Goal: Task Accomplishment & Management: Use online tool/utility

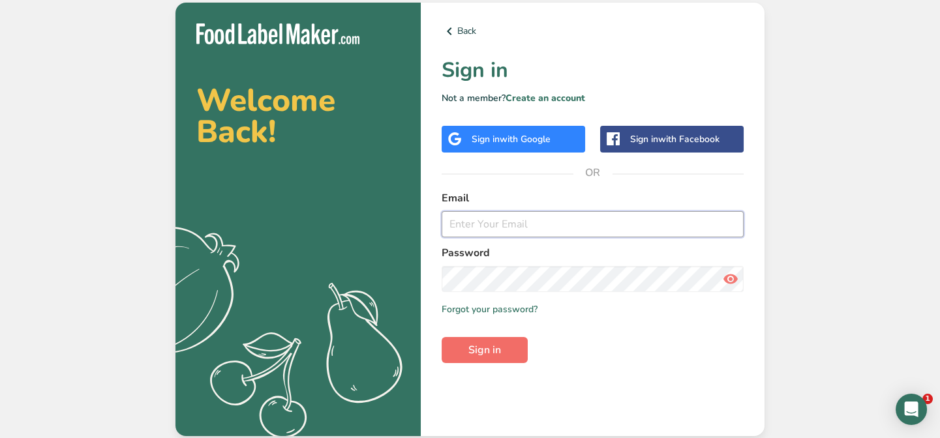
type input "[EMAIL_ADDRESS][DOMAIN_NAME]"
click at [503, 347] on button "Sign in" at bounding box center [485, 350] width 86 height 26
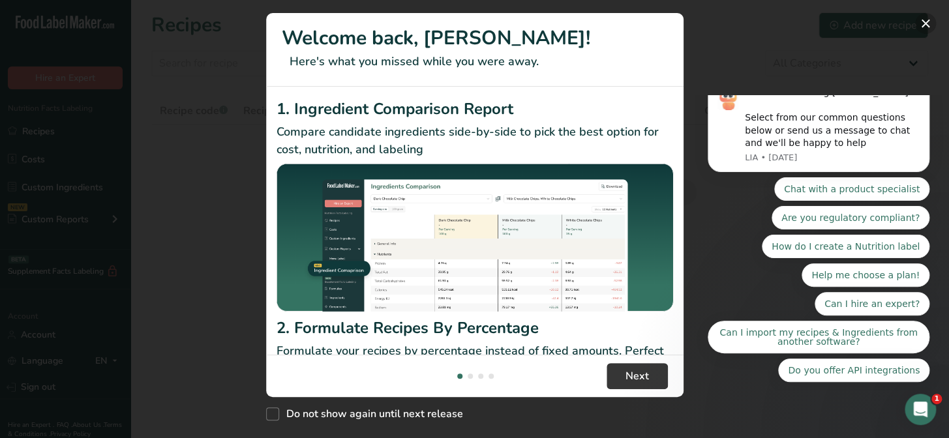
click at [921, 20] on button "New Features" at bounding box center [925, 23] width 21 height 21
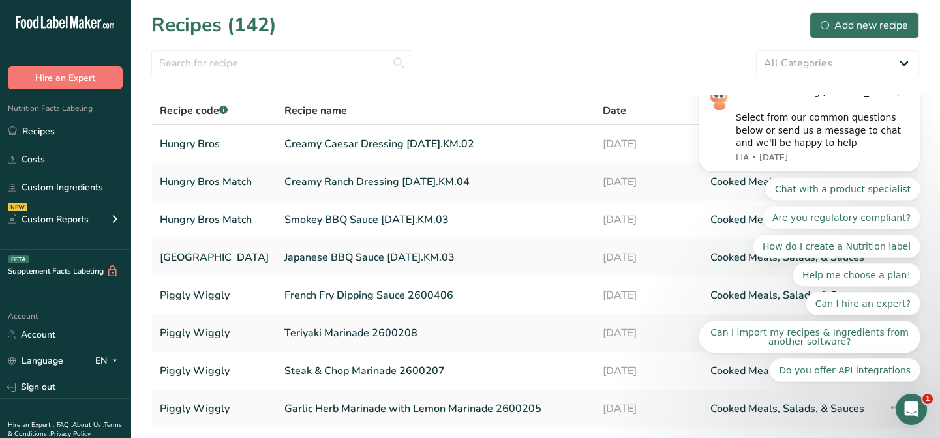
click at [523, 81] on section "Recipes (142) Add new recipe All Categories Baked Goods [GEOGRAPHIC_DATA] Bread…" at bounding box center [535, 283] width 810 height 567
click at [196, 65] on input "text" at bounding box center [281, 63] width 261 height 26
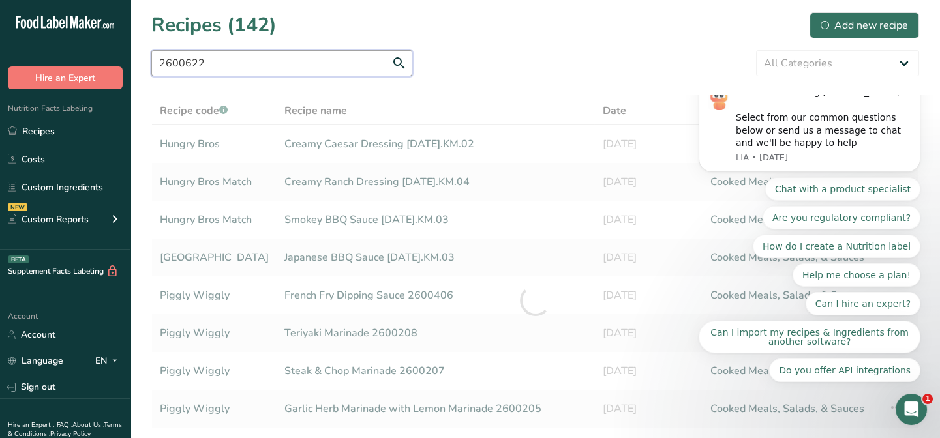
type input "2600622"
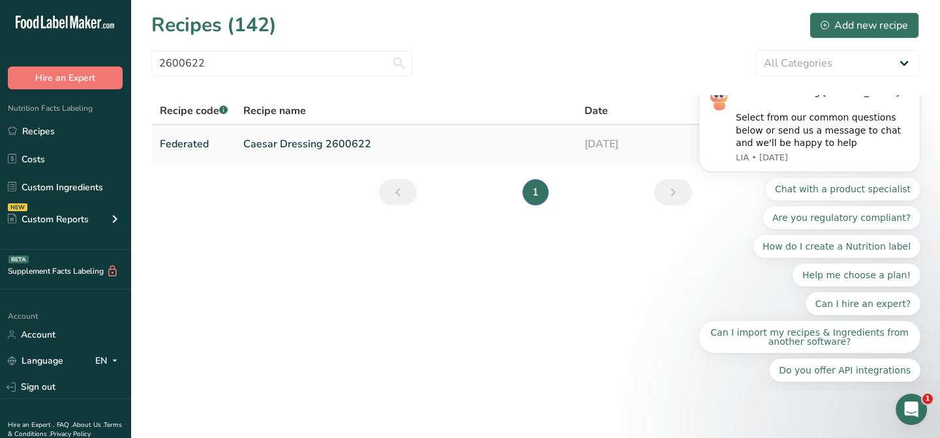
click at [262, 141] on link "Caesar Dressing 2600622" at bounding box center [406, 143] width 326 height 27
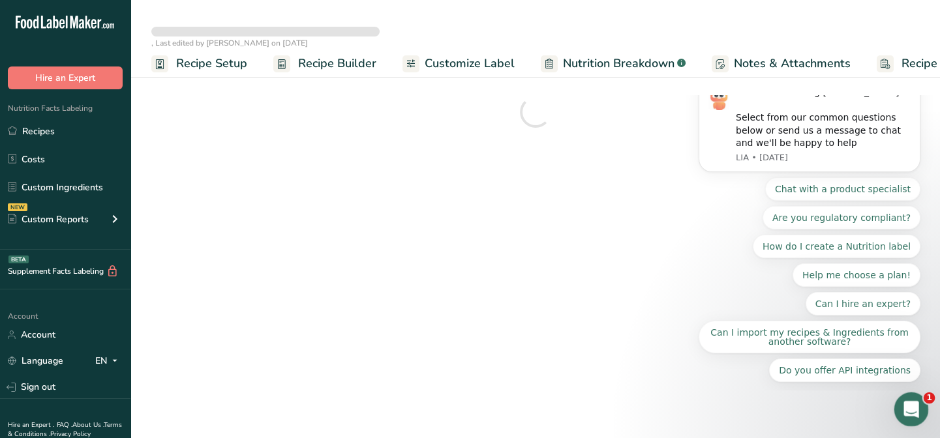
click at [901, 402] on div "Open Intercom Messenger" at bounding box center [909, 407] width 43 height 43
drag, startPoint x: 1344, startPoint y: 526, endPoint x: 910, endPoint y: 405, distance: 450.3
click at [910, 405] on icon "Close Intercom Messenger" at bounding box center [910, 408] width 16 height 16
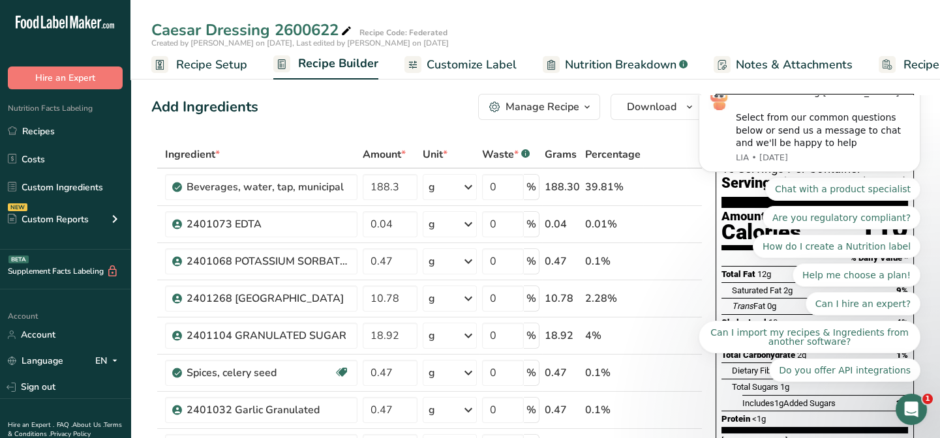
scroll to position [384, 0]
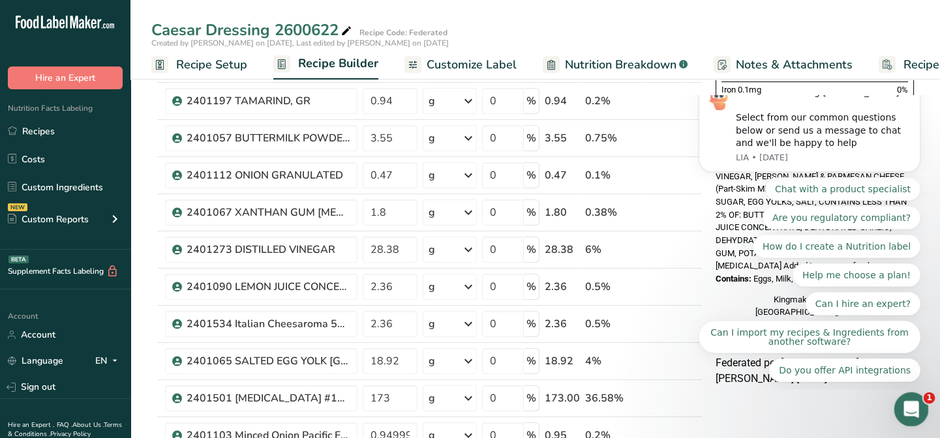
click at [902, 407] on icon "Open Intercom Messenger" at bounding box center [910, 408] width 22 height 22
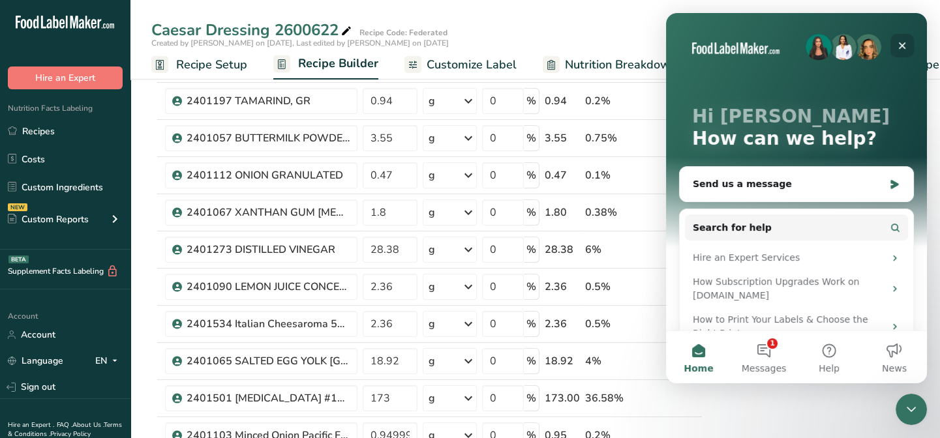
click at [900, 42] on icon "Close" at bounding box center [902, 45] width 10 height 10
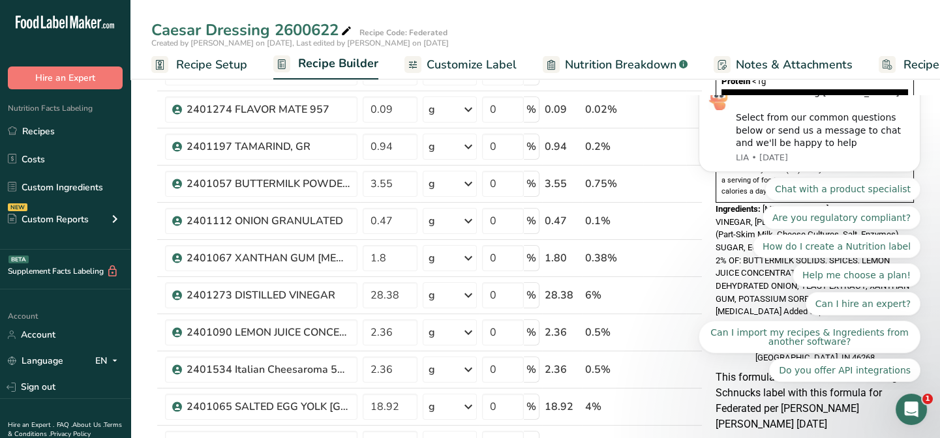
scroll to position [324, 0]
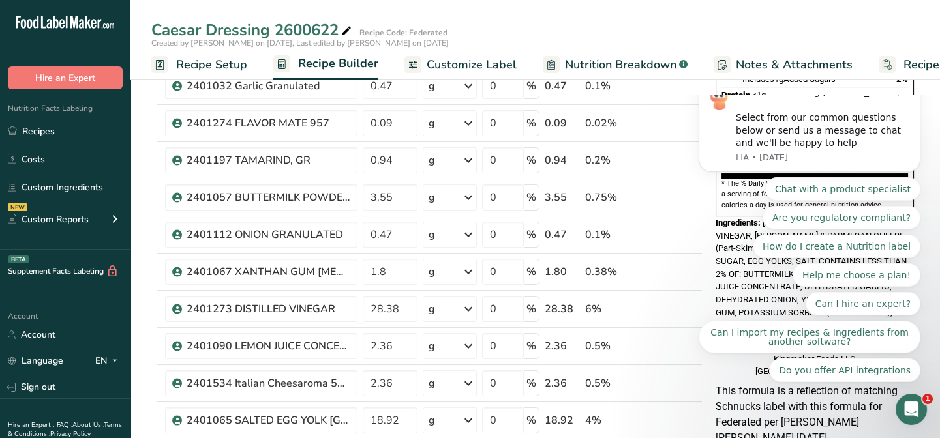
click at [913, 85] on icon "Dismiss notification" at bounding box center [916, 81] width 7 height 7
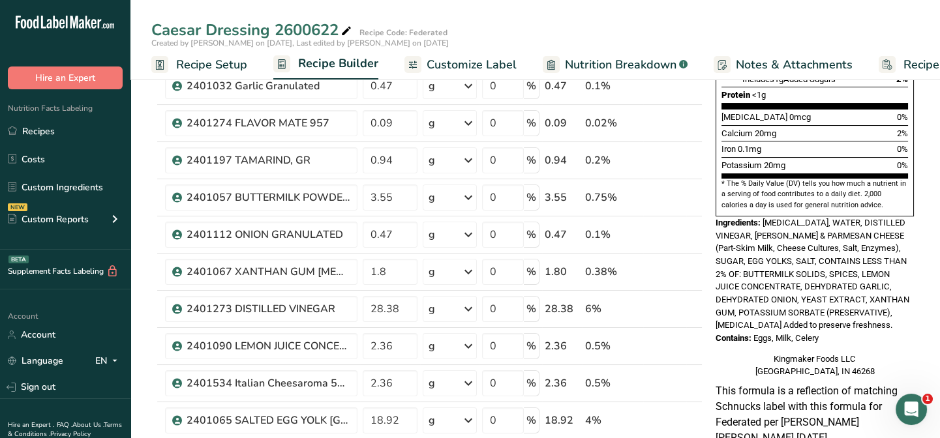
click at [440, 63] on span "Customize Label" at bounding box center [472, 65] width 90 height 18
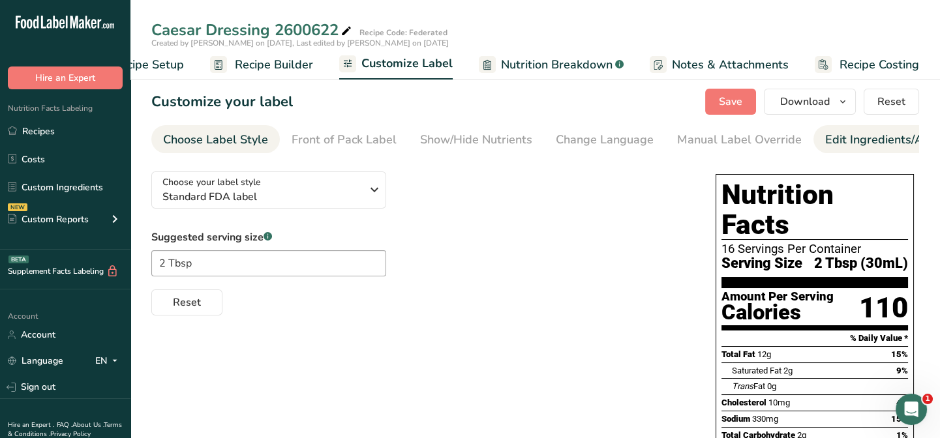
click at [838, 137] on div "Edit Ingredients/Allergens List" at bounding box center [908, 140] width 166 height 18
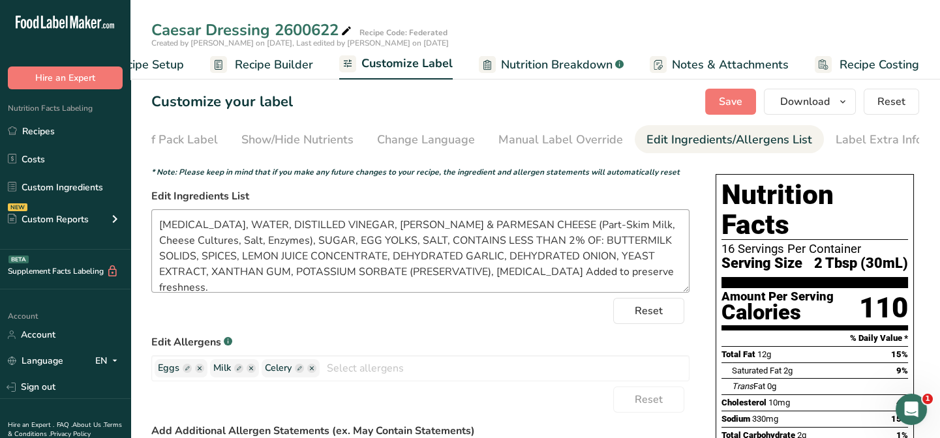
scroll to position [0, 179]
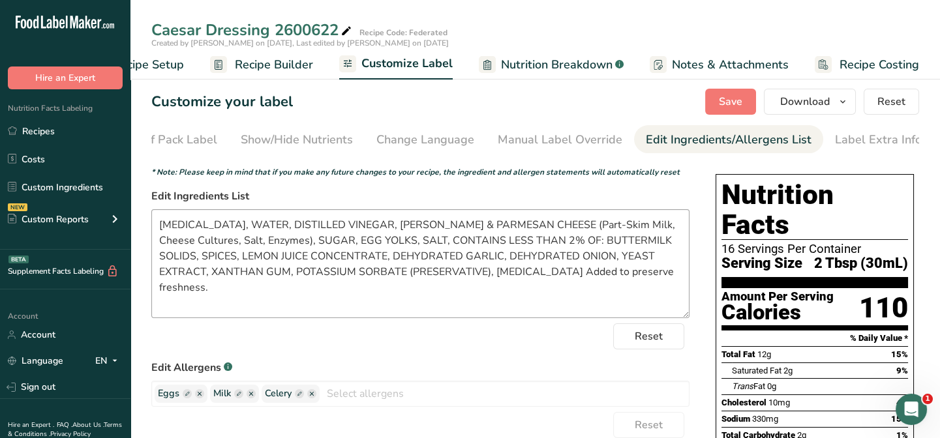
drag, startPoint x: 681, startPoint y: 291, endPoint x: 684, endPoint y: 315, distance: 24.4
click at [684, 314] on textarea "SOYBEAN OIL, WATER, DISTILLED VINEGAR, ROMANO & PARMESAN CHEESE (Part-Skim Milk…" at bounding box center [420, 263] width 538 height 109
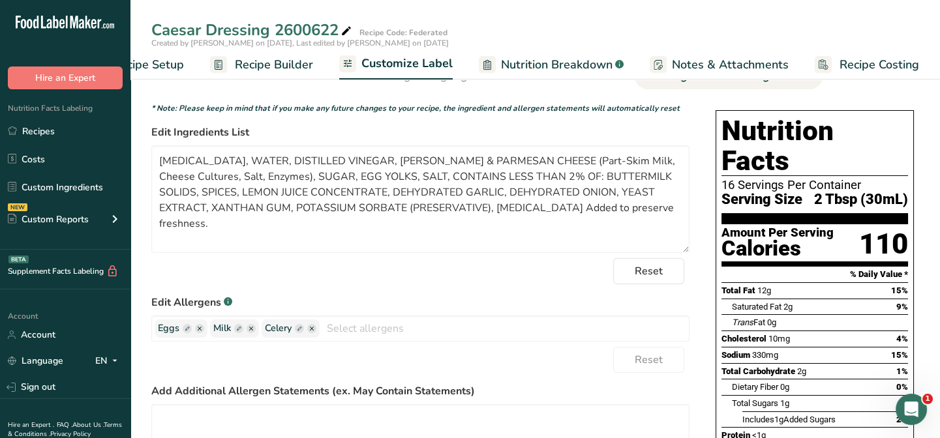
scroll to position [118, 0]
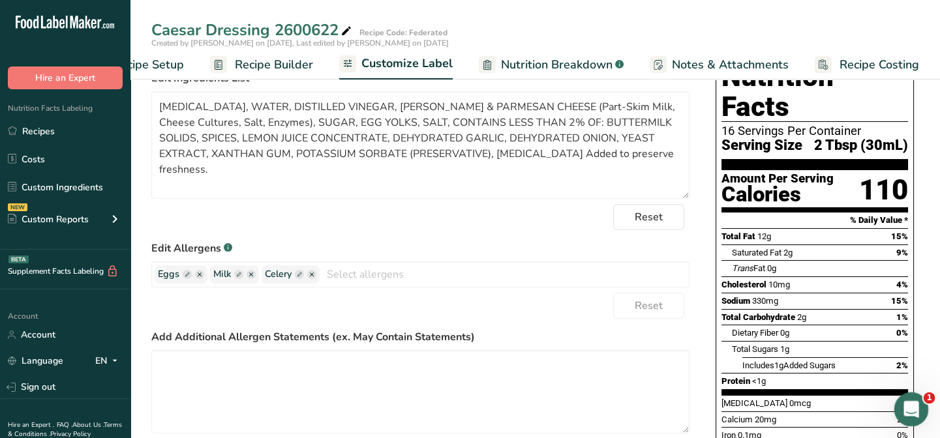
drag, startPoint x: 911, startPoint y: 399, endPoint x: 931, endPoint y: 379, distance: 28.1
click at [925, 392] on html at bounding box center [909, 407] width 31 height 31
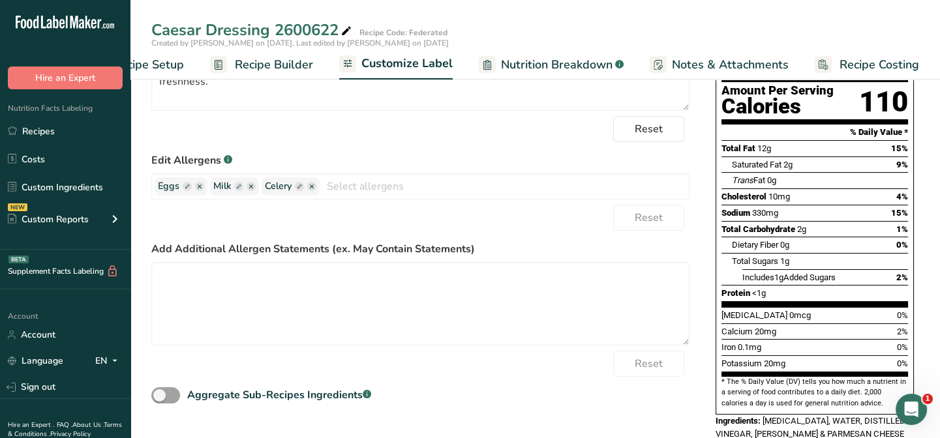
scroll to position [177, 0]
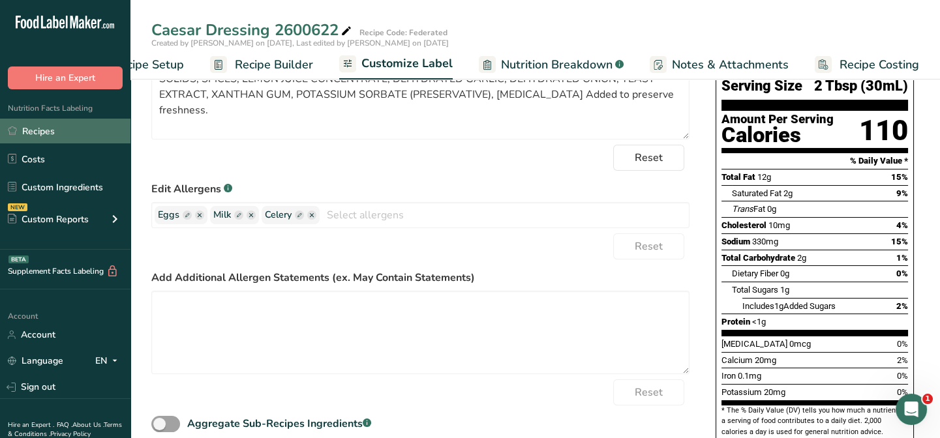
click at [37, 128] on link "Recipes" at bounding box center [65, 131] width 130 height 25
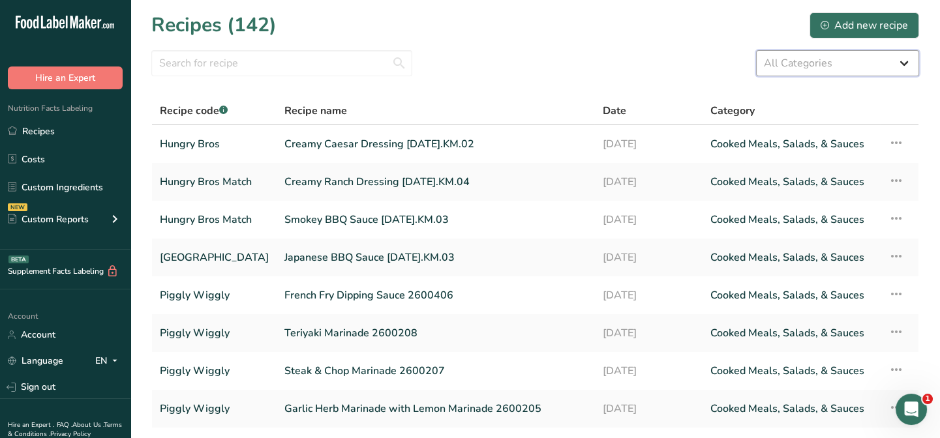
click at [774, 61] on select "All Categories Baked Goods Beverages Breading Confectionery Cooked Meals, Salad…" at bounding box center [837, 63] width 163 height 26
click at [774, 62] on select "All Categories Baked Goods Beverages Breading Confectionery Cooked Meals, Salad…" at bounding box center [837, 63] width 163 height 26
click at [183, 55] on input "text" at bounding box center [281, 63] width 261 height 26
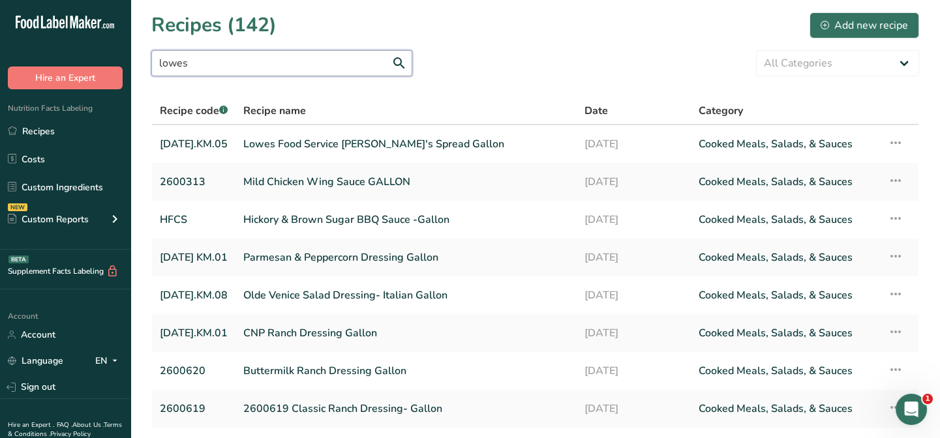
drag, startPoint x: 192, startPoint y: 65, endPoint x: 146, endPoint y: 61, distance: 46.5
click at [146, 61] on section "Recipes (142) Add new recipe lowes All Categories Baked Goods Beverages Breadin…" at bounding box center [535, 283] width 810 height 567
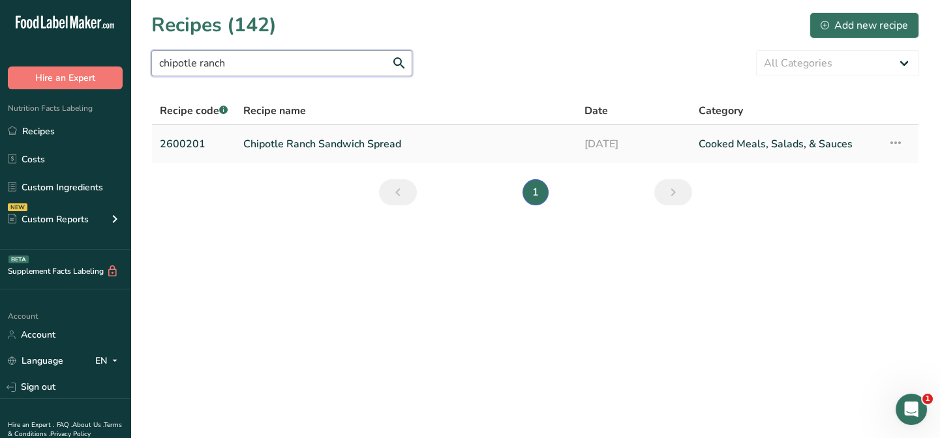
type input "chipotle ranch"
click at [285, 145] on link "Chipotle Ranch Sandwich Spread" at bounding box center [406, 143] width 326 height 27
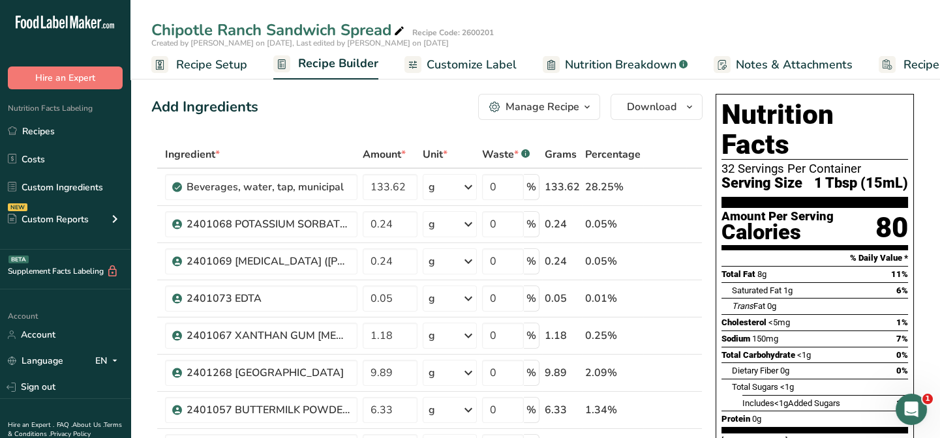
click at [501, 67] on span "Customize Label" at bounding box center [472, 65] width 90 height 18
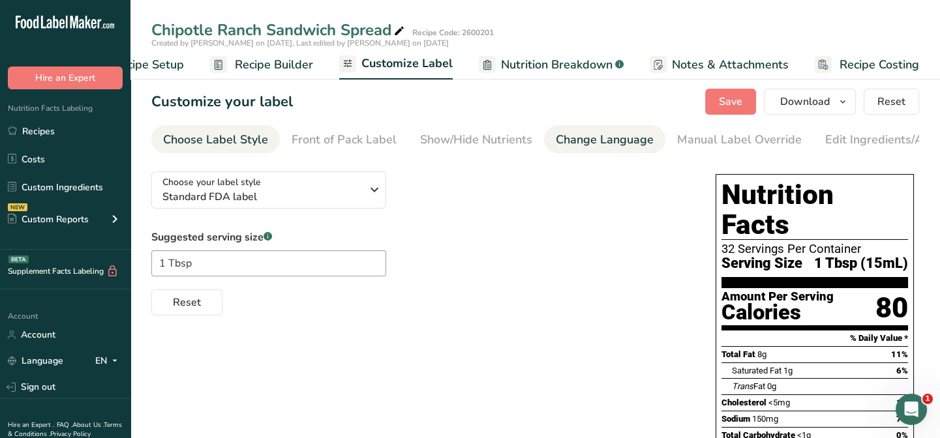
click at [611, 147] on div "Change Language" at bounding box center [605, 140] width 98 height 18
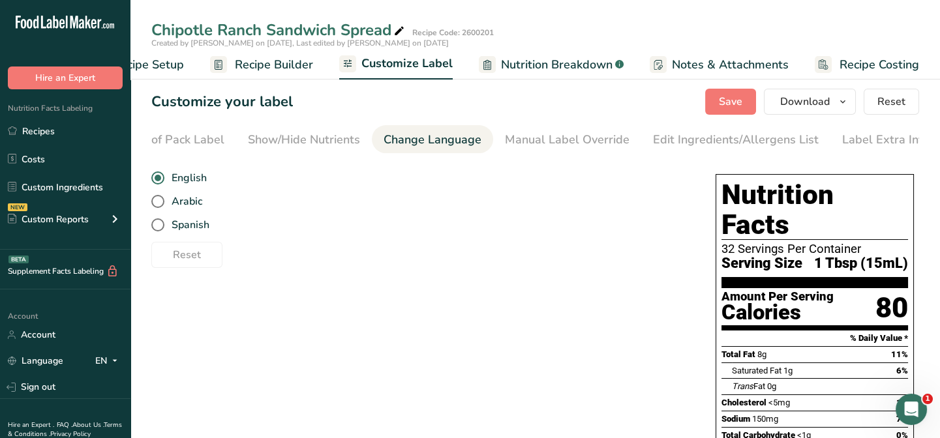
scroll to position [0, 179]
click at [283, 142] on div "Show/Hide Nutrients" at bounding box center [297, 140] width 112 height 18
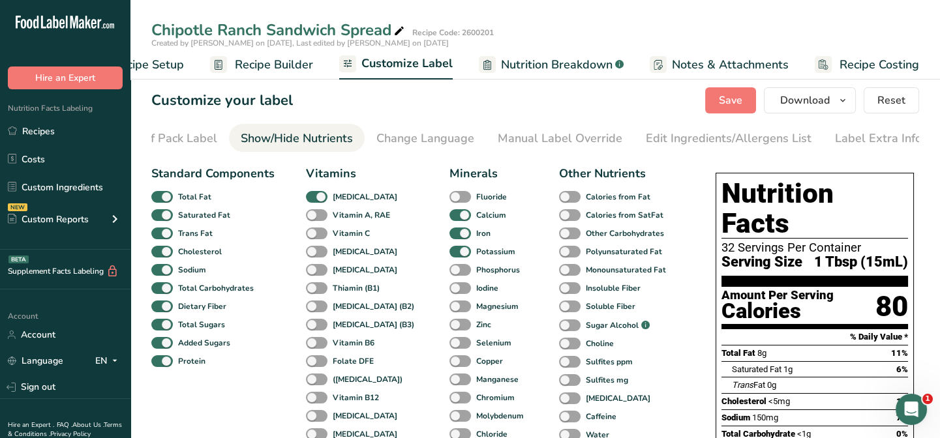
scroll to position [0, 0]
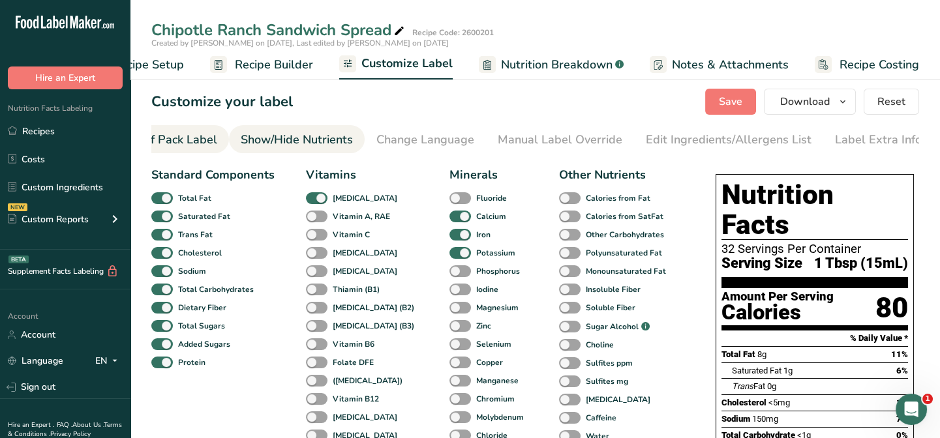
click at [205, 146] on div "Front of Pack Label" at bounding box center [164, 140] width 105 height 18
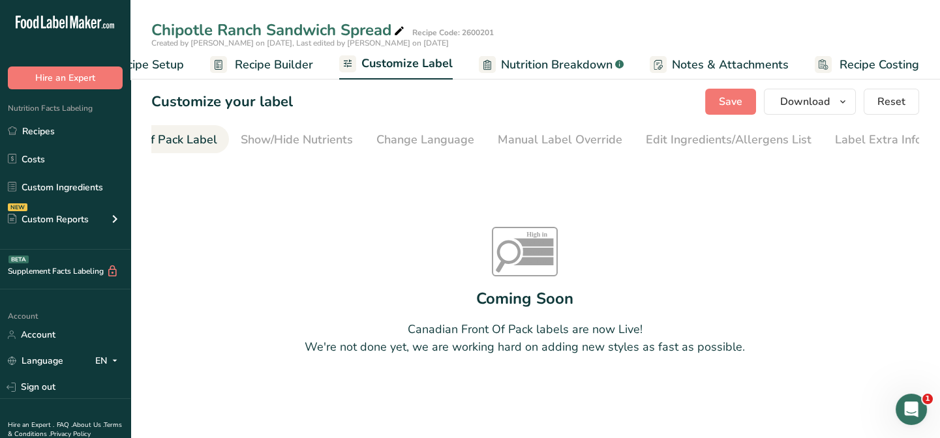
scroll to position [0, 126]
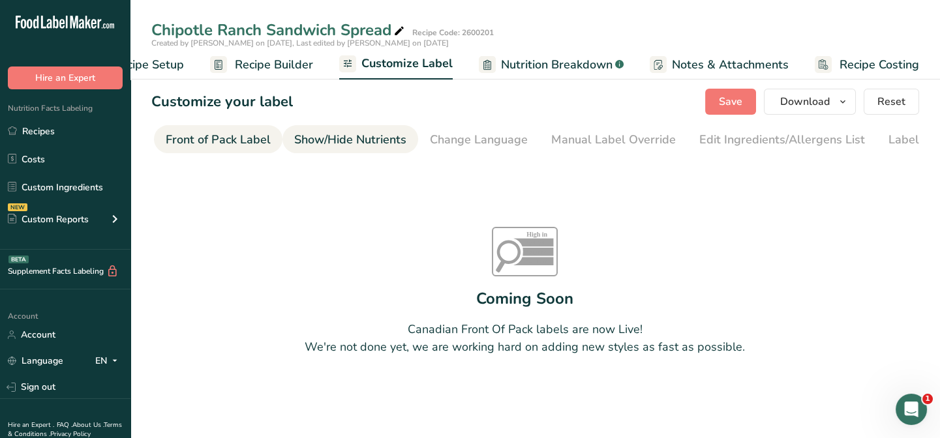
click at [307, 140] on div "Show/Hide Nutrients" at bounding box center [350, 140] width 112 height 18
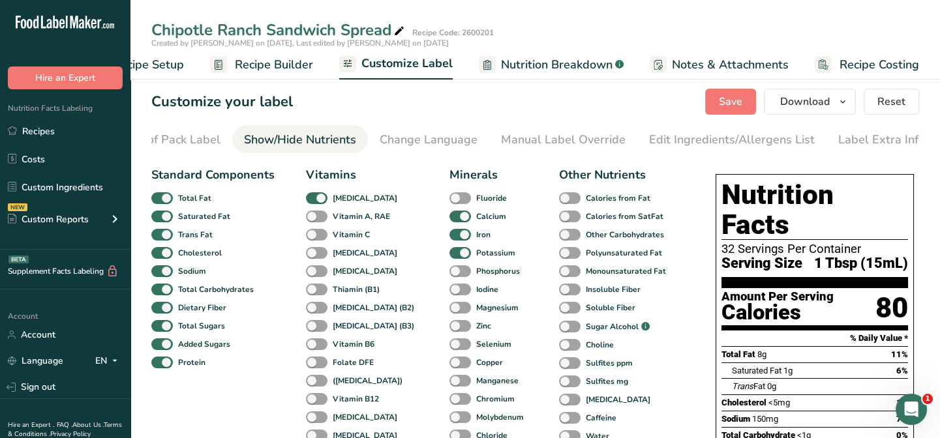
scroll to position [0, 179]
click at [737, 243] on div "32 Servings Per Container" at bounding box center [814, 249] width 187 height 13
click at [740, 243] on div "32 Servings Per Container" at bounding box center [814, 249] width 187 height 13
click at [574, 141] on div "Manual Label Override" at bounding box center [560, 140] width 125 height 18
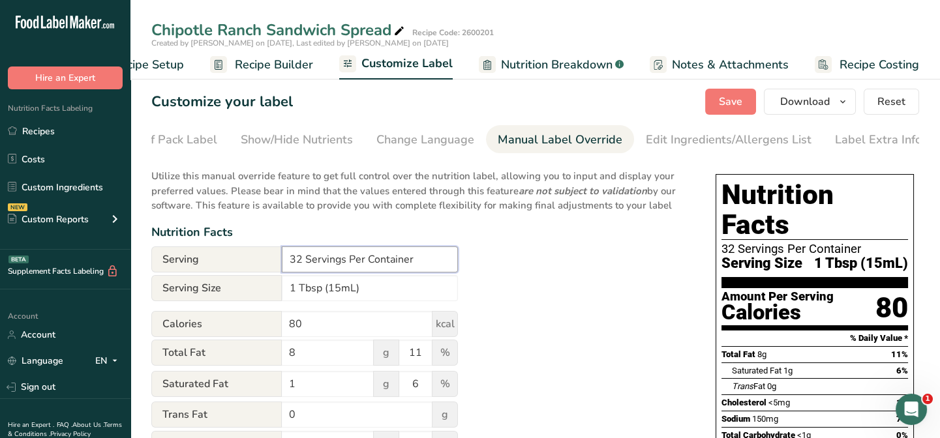
click at [306, 260] on input "32 Servings Per Container" at bounding box center [370, 260] width 176 height 26
click at [288, 259] on input "32 Servings Per Container" at bounding box center [370, 260] width 176 height 26
click at [332, 261] on input "About 32 Servings Per Container" at bounding box center [370, 260] width 176 height 26
type input "About 33 Servings Per Container"
click at [732, 101] on span "Save" at bounding box center [730, 102] width 23 height 16
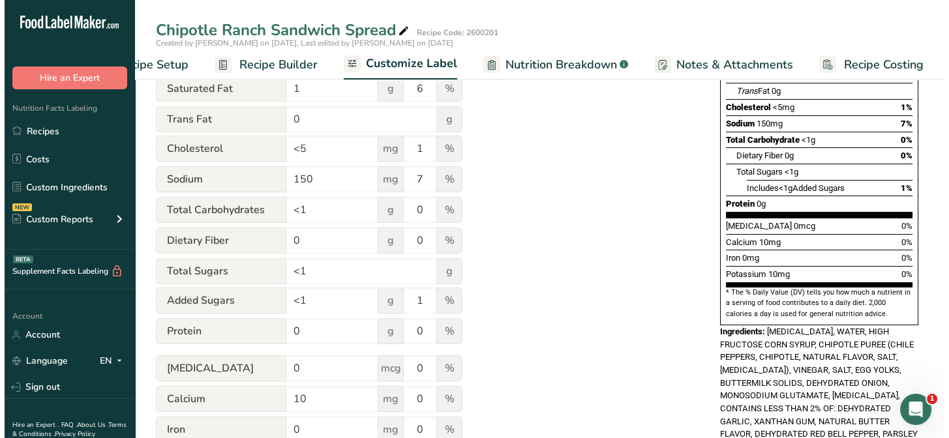
scroll to position [0, 0]
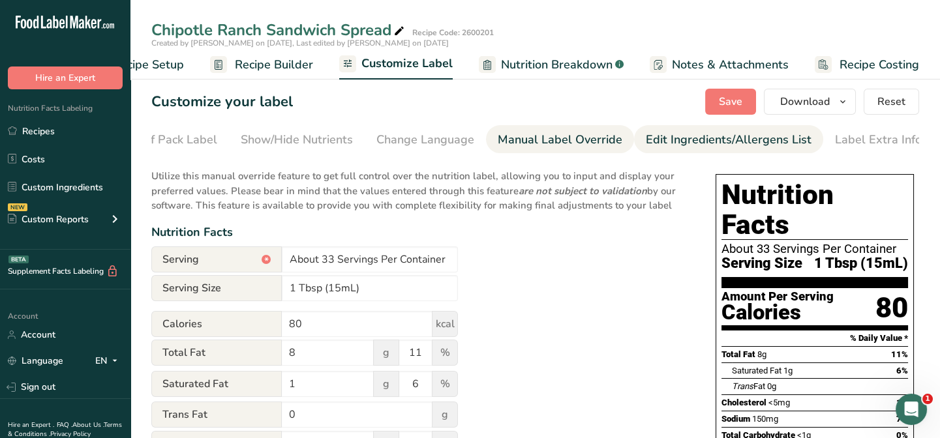
click at [716, 135] on div "Edit Ingredients/Allergens List" at bounding box center [729, 140] width 166 height 18
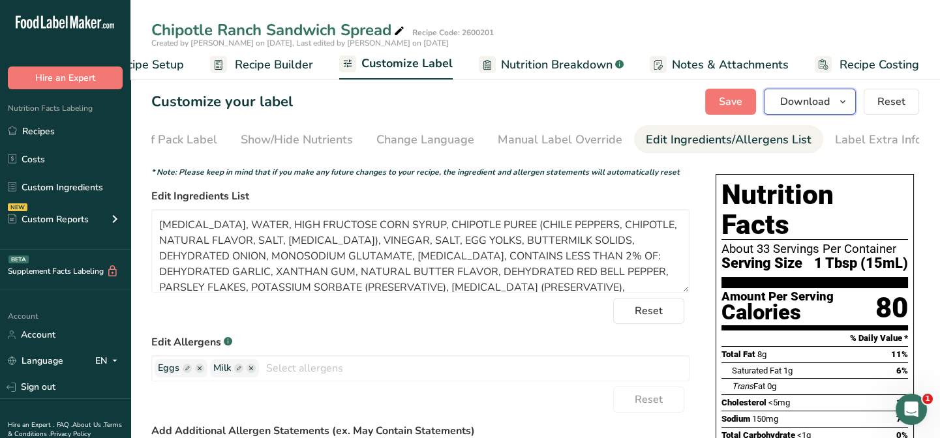
click at [809, 103] on span "Download" at bounding box center [805, 102] width 50 height 16
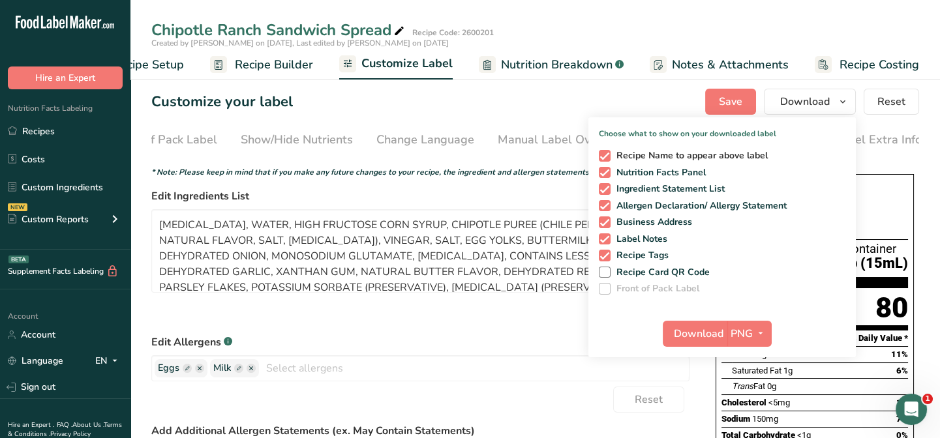
click at [606, 155] on span at bounding box center [605, 156] width 12 height 12
click at [606, 155] on input "Recipe Name to appear above label" at bounding box center [603, 155] width 8 height 8
checkbox input "false"
click at [602, 220] on span at bounding box center [605, 223] width 12 height 12
click at [602, 220] on input "Business Address" at bounding box center [603, 222] width 8 height 8
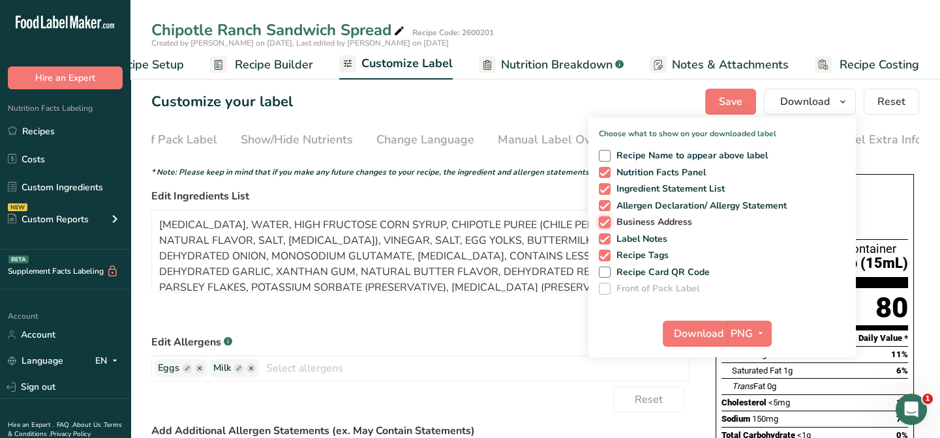
checkbox input "false"
click at [606, 244] on span at bounding box center [605, 240] width 12 height 12
click at [606, 243] on input "Label Notes" at bounding box center [603, 239] width 8 height 8
checkbox input "false"
click at [603, 254] on span at bounding box center [605, 256] width 12 height 12
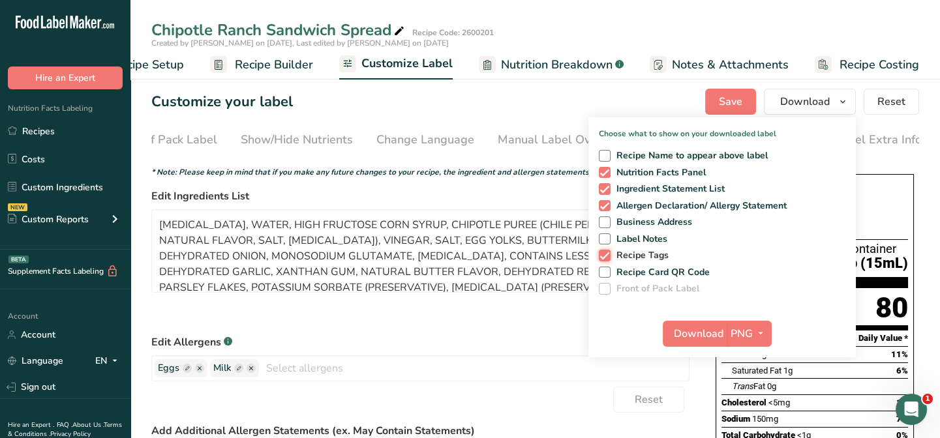
click at [603, 254] on input "Recipe Tags" at bounding box center [603, 255] width 8 height 8
checkbox input "false"
click at [689, 337] on span "Download" at bounding box center [699, 334] width 50 height 16
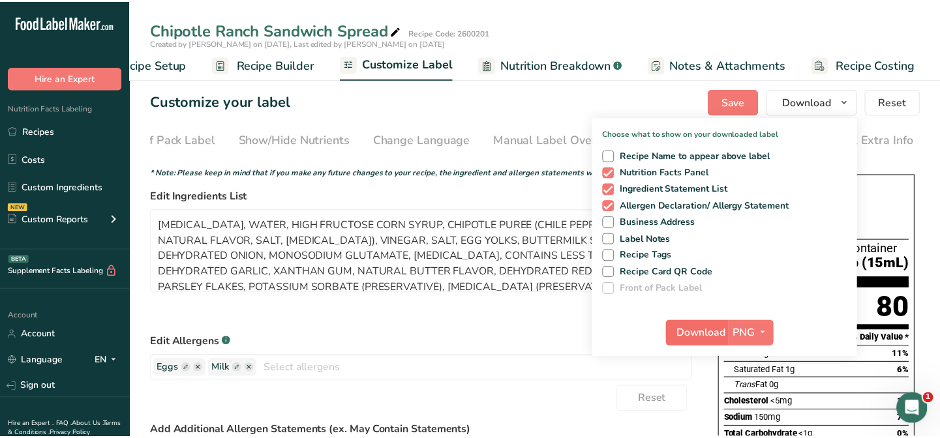
scroll to position [0, 54]
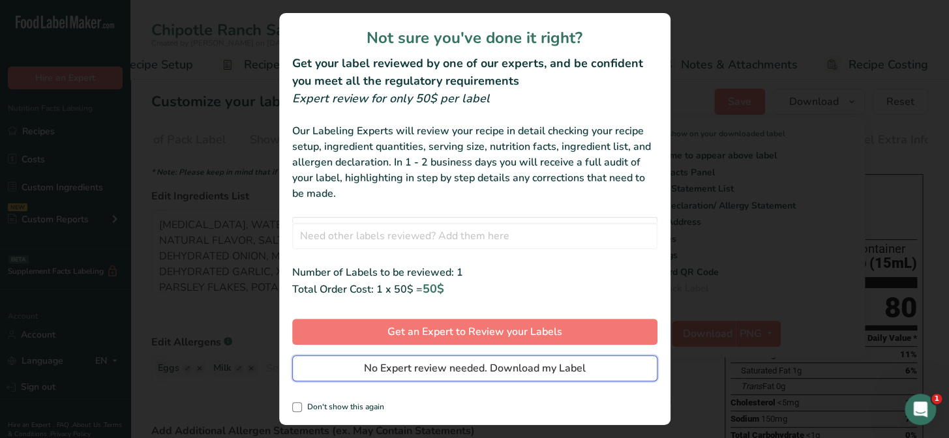
click at [425, 374] on span "No Expert review needed. Download my Label" at bounding box center [475, 369] width 222 height 16
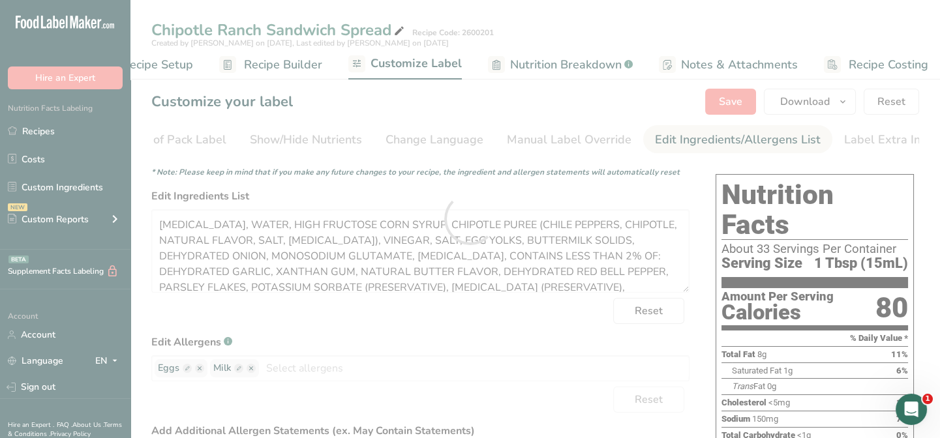
scroll to position [0, 0]
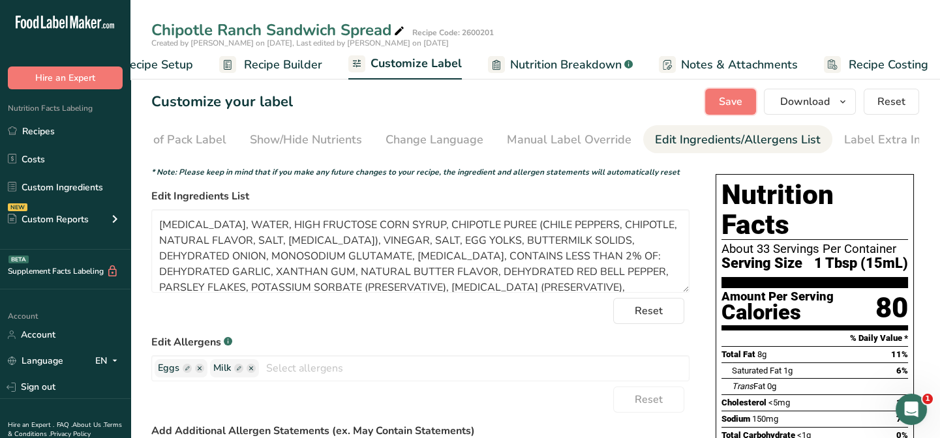
click at [732, 105] on span "Save" at bounding box center [730, 102] width 23 height 16
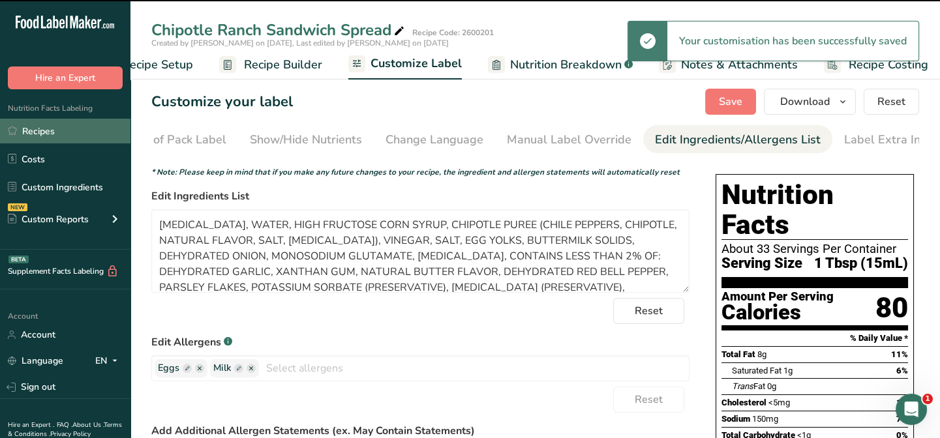
click at [44, 129] on link "Recipes" at bounding box center [65, 131] width 130 height 25
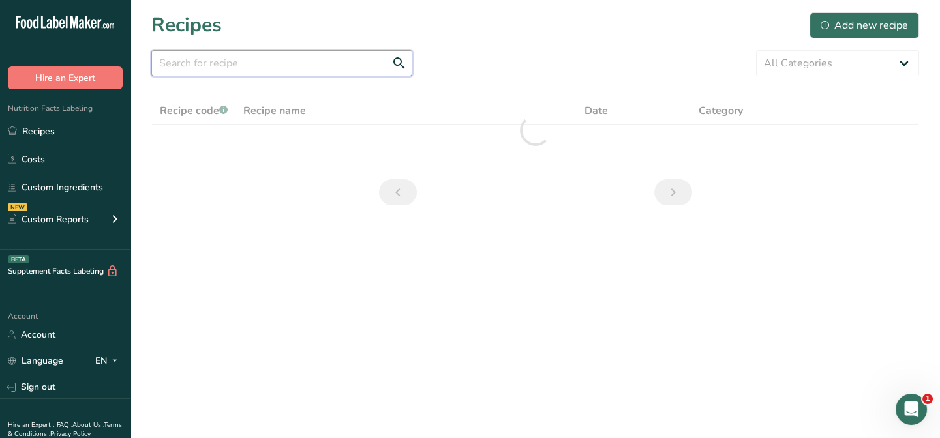
click at [202, 67] on input "text" at bounding box center [281, 63] width 261 height 26
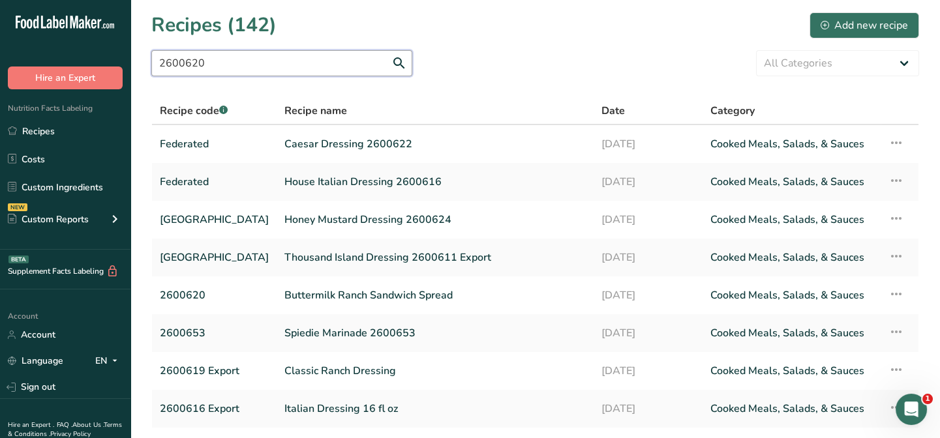
drag, startPoint x: 205, startPoint y: 67, endPoint x: 155, endPoint y: 65, distance: 50.2
click at [155, 65] on input "2600620" at bounding box center [281, 63] width 261 height 26
type input "sandwich spread"
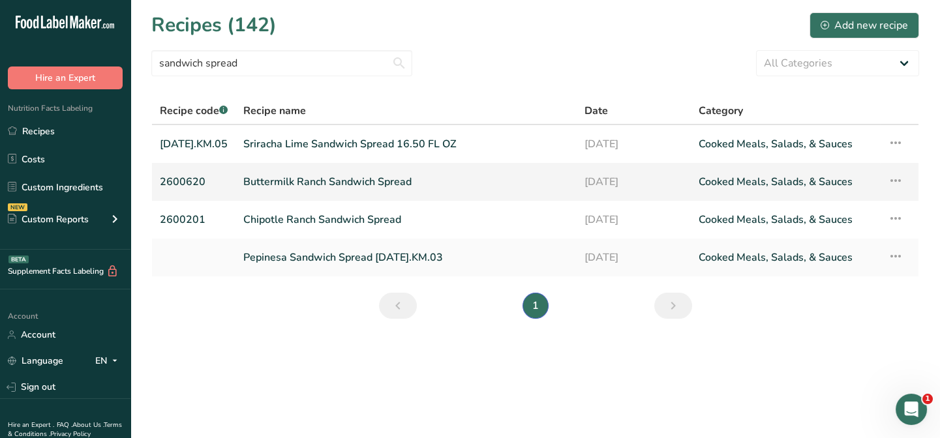
click at [372, 179] on link "Buttermilk Ranch Sandwich Spread" at bounding box center [406, 181] width 326 height 27
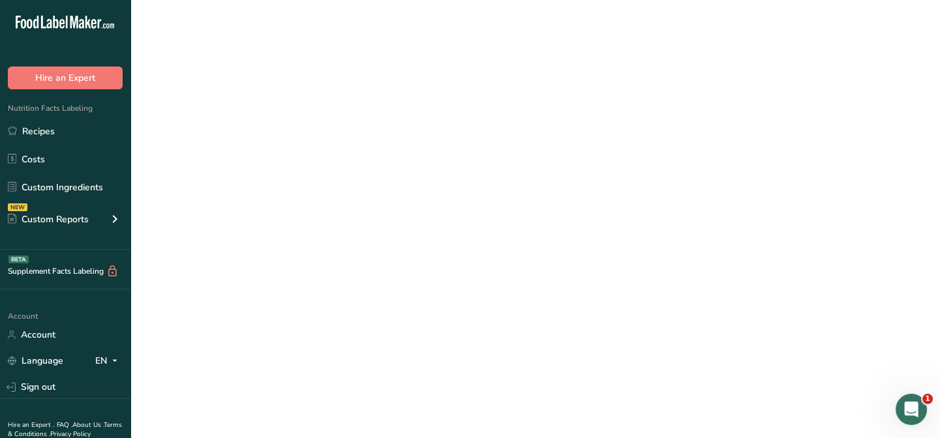
click at [372, 179] on link "Buttermilk Ranch Sandwich Spread" at bounding box center [406, 181] width 326 height 27
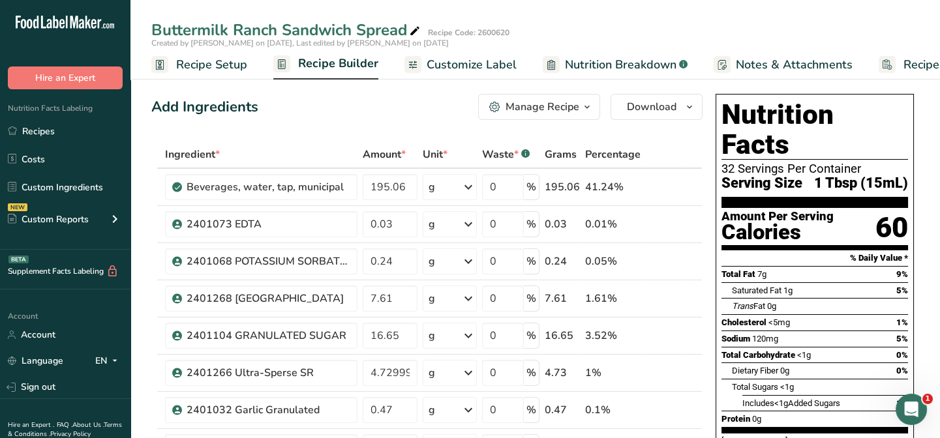
click at [351, 68] on span "Recipe Builder" at bounding box center [338, 64] width 80 height 18
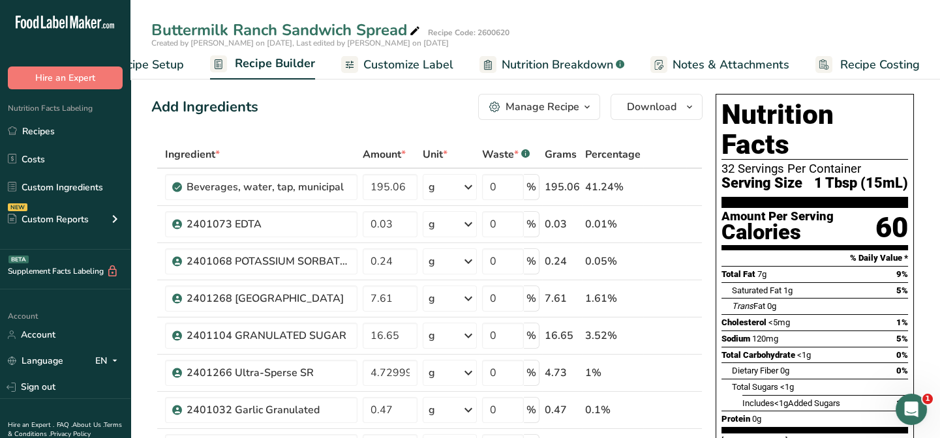
click at [438, 64] on span "Customize Label" at bounding box center [408, 65] width 90 height 18
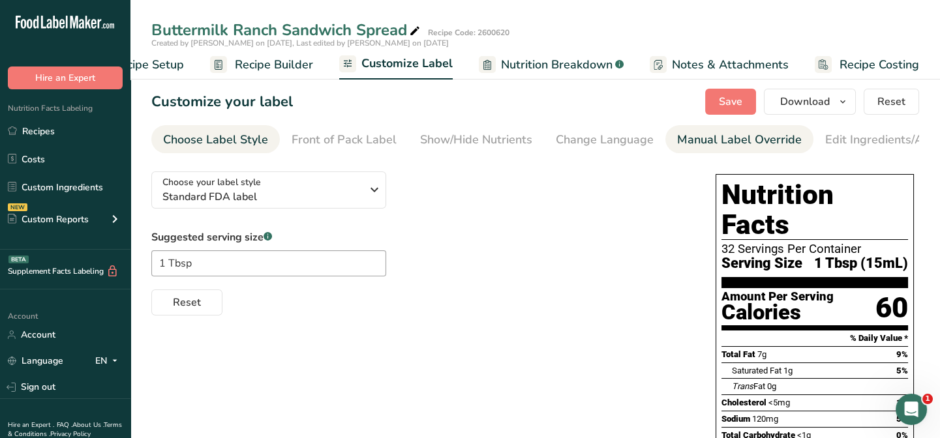
click at [724, 138] on div "Manual Label Override" at bounding box center [739, 140] width 125 height 18
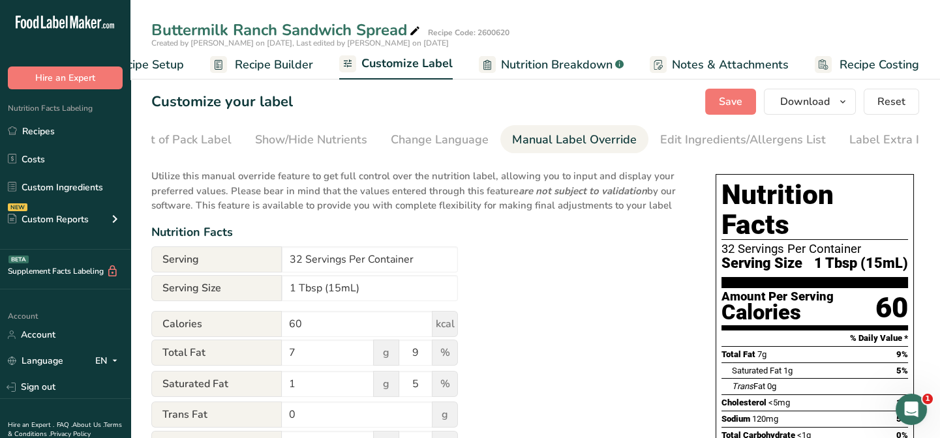
scroll to position [0, 179]
click at [292, 264] on input "32 Servings Per Container" at bounding box center [370, 260] width 176 height 26
click at [331, 254] on input "About 32 Servings Per Container" at bounding box center [370, 260] width 176 height 26
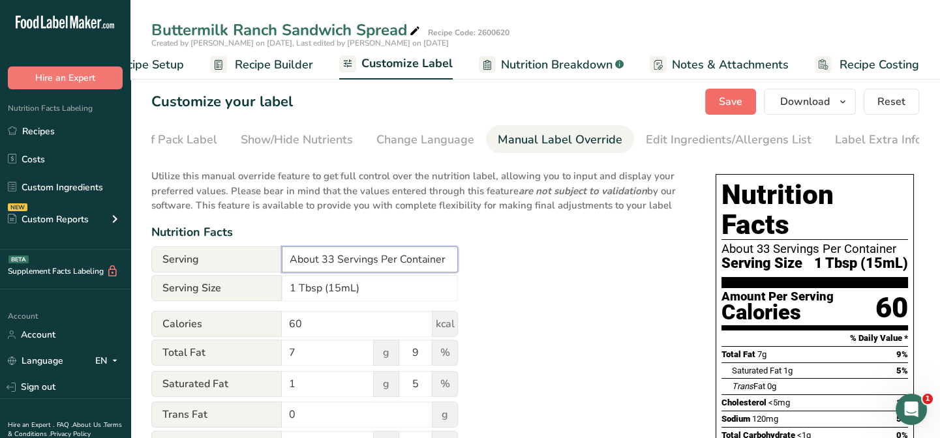
type input "About 33 Servings Per Container"
click at [720, 102] on span "Save" at bounding box center [730, 102] width 23 height 16
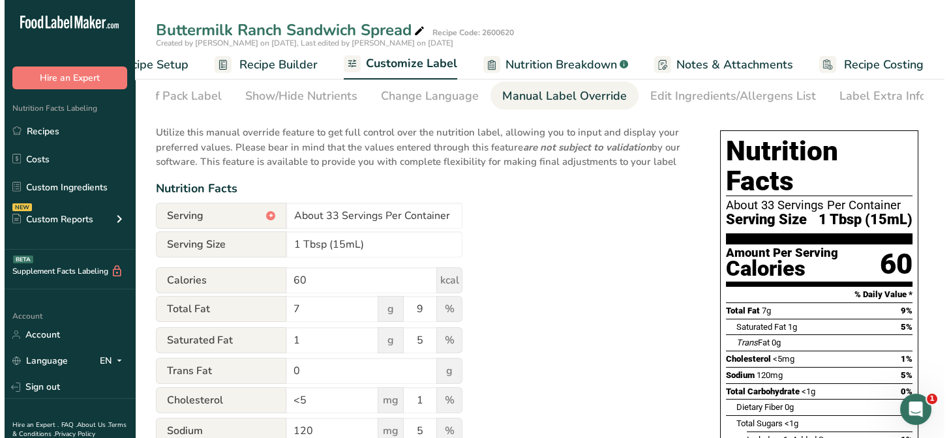
scroll to position [0, 0]
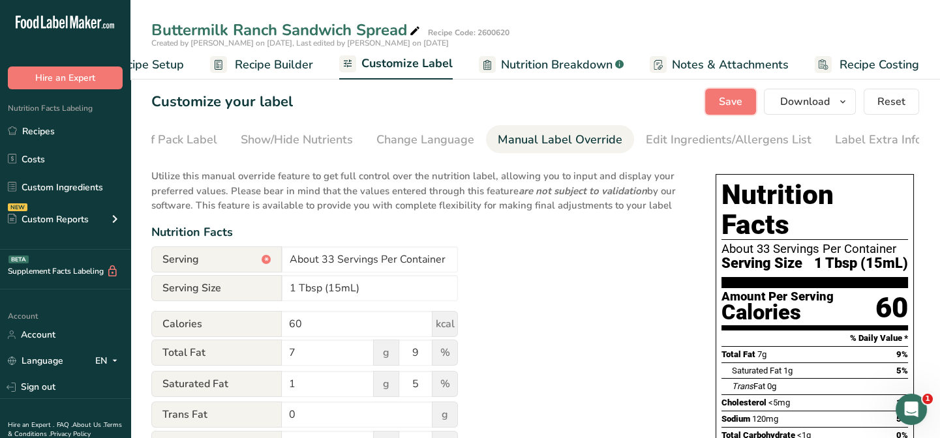
click at [738, 101] on span "Save" at bounding box center [730, 102] width 23 height 16
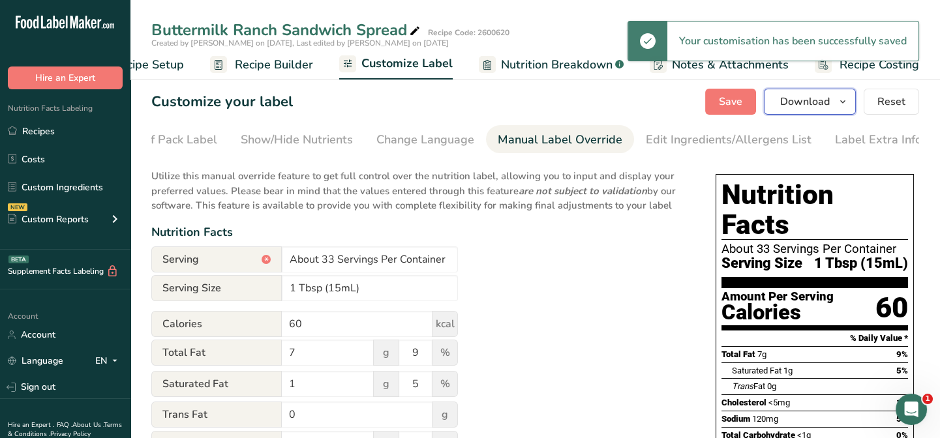
click at [799, 98] on span "Download" at bounding box center [805, 102] width 50 height 16
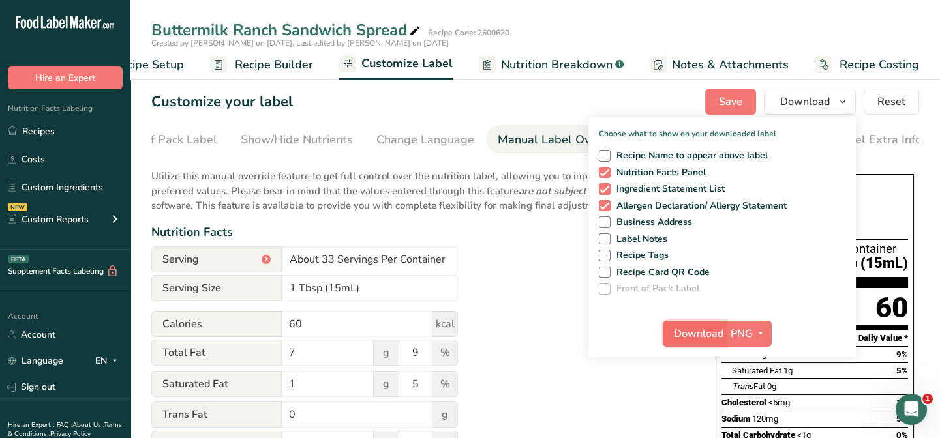
click at [682, 336] on span "Download" at bounding box center [699, 334] width 50 height 16
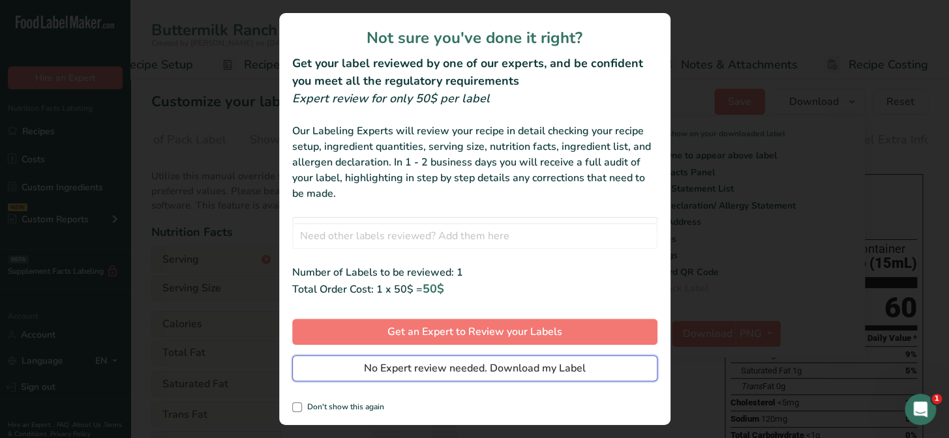
click at [412, 371] on span "No Expert review needed. Download my Label" at bounding box center [475, 369] width 222 height 16
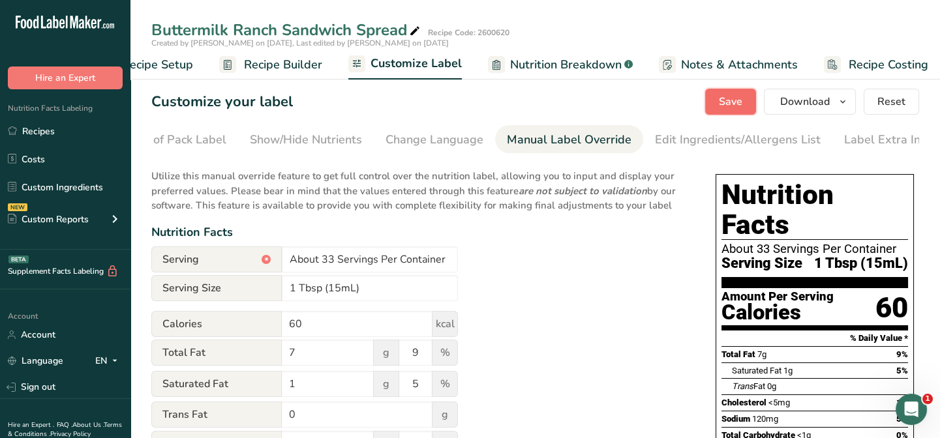
click at [732, 102] on span "Save" at bounding box center [730, 102] width 23 height 16
